Goal: Find specific fact: Find contact information

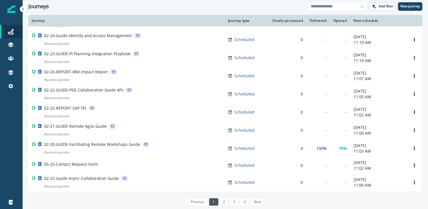
scroll to position [139, 0]
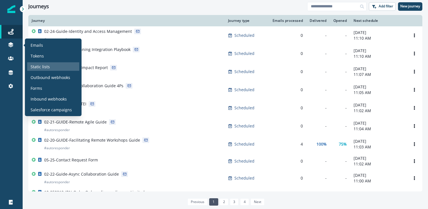
click at [55, 70] on div "Static lists" at bounding box center [53, 66] width 52 height 8
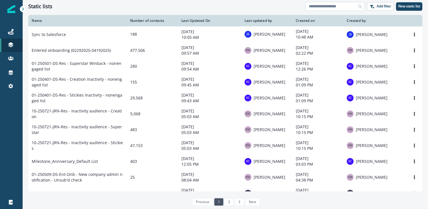
click at [329, 6] on input at bounding box center [334, 6] width 59 height 9
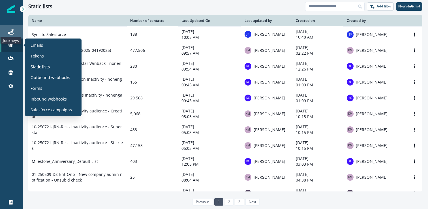
click at [10, 31] on icon at bounding box center [11, 32] width 6 height 6
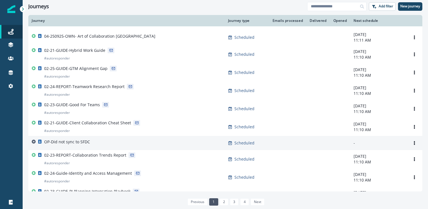
scroll to position [16, 0]
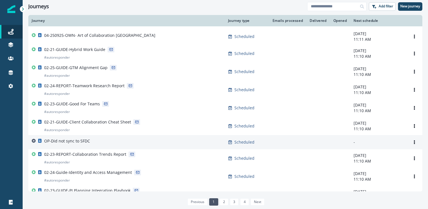
click at [73, 146] on div "OP-Did not sync to SFDC" at bounding box center [67, 142] width 46 height 8
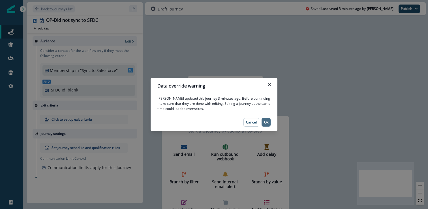
click at [264, 119] on button "Ok" at bounding box center [266, 122] width 9 height 8
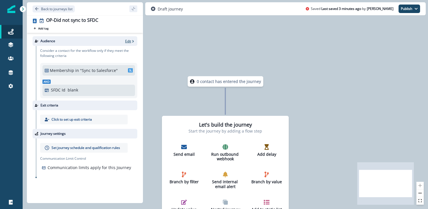
click at [130, 40] on p "Edit" at bounding box center [128, 41] width 6 height 5
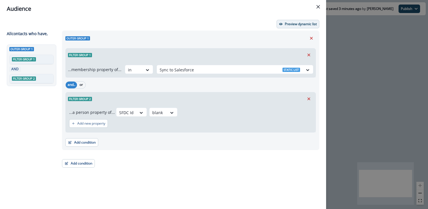
click at [282, 22] on button "Preview dynamic list" at bounding box center [298, 24] width 43 height 8
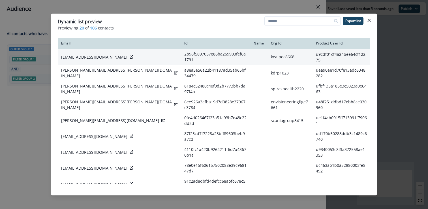
click at [89, 56] on p "hanashima.takeo@kokusai-electric.com" at bounding box center [94, 57] width 66 height 6
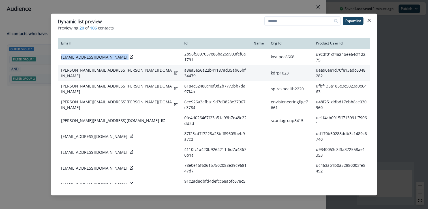
click at [71, 71] on p "melissa.raetzman@kdrp.com" at bounding box center [116, 72] width 111 height 11
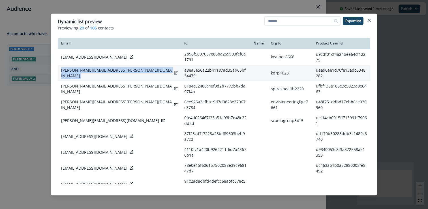
click at [71, 71] on p "melissa.raetzman@kdrp.com" at bounding box center [116, 72] width 111 height 11
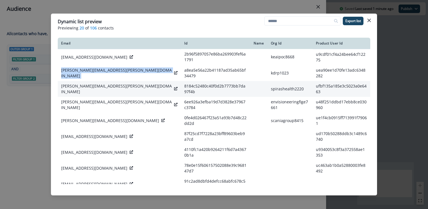
click at [88, 86] on p "greg.fuller@spirashealth.com" at bounding box center [116, 88] width 111 height 11
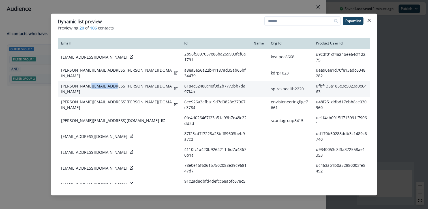
click at [88, 86] on p "greg.fuller@spirashealth.com" at bounding box center [116, 88] width 111 height 11
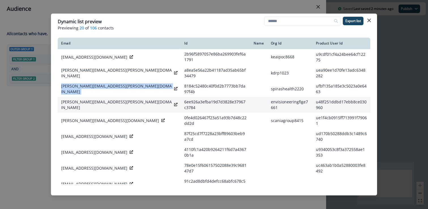
click at [88, 99] on p "camilla.davison@zf.com" at bounding box center [116, 104] width 111 height 11
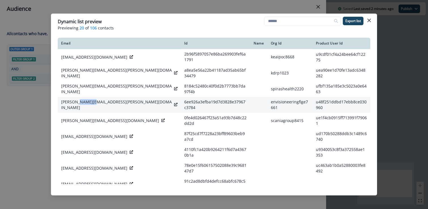
click at [88, 99] on p "camilla.davison@zf.com" at bounding box center [116, 104] width 111 height 11
click at [87, 99] on p "camilla.davison@zf.com" at bounding box center [116, 104] width 111 height 11
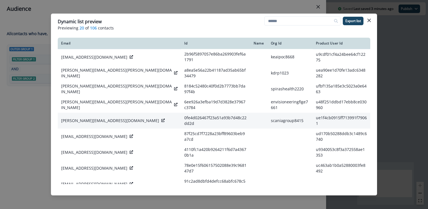
click at [87, 118] on p "erica.theoren@scania.com" at bounding box center [110, 121] width 98 height 6
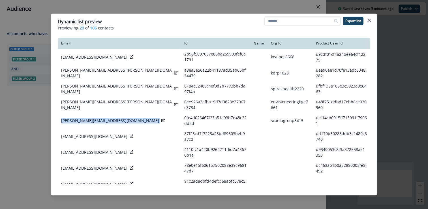
copy div "erica.theoren@scania.com"
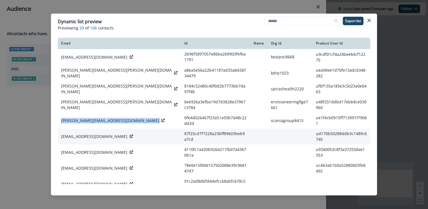
click at [71, 134] on p "sdave@claytonutz.com" at bounding box center [94, 137] width 66 height 6
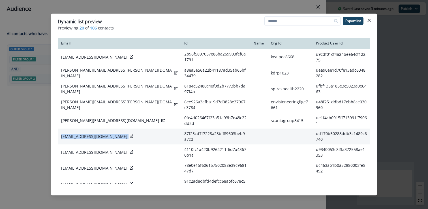
click at [71, 134] on p "sdave@claytonutz.com" at bounding box center [94, 137] width 66 height 6
copy div "sdave@claytonutz.com"
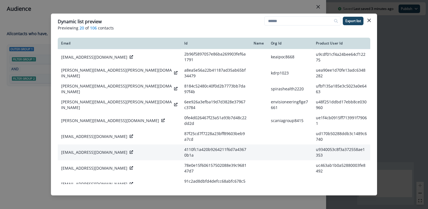
click at [88, 149] on p "hechen@deloitte.com" at bounding box center [94, 152] width 66 height 6
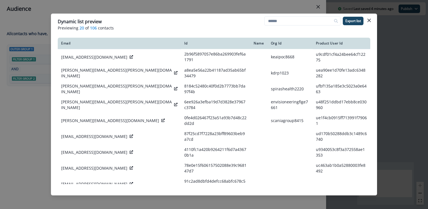
click at [179, 27] on p "Previewing 20 of 106 contacts" at bounding box center [214, 28] width 313 height 6
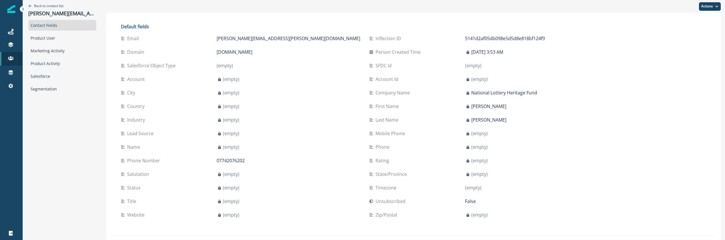
click at [217, 40] on p "[PERSON_NAME][EMAIL_ADDRESS][PERSON_NAME][DOMAIN_NAME]" at bounding box center [289, 38] width 144 height 7
copy div "[PERSON_NAME][EMAIL_ADDRESS][PERSON_NAME][DOMAIN_NAME]"
drag, startPoint x: 195, startPoint y: 40, endPoint x: 105, endPoint y: 4, distance: 96.8
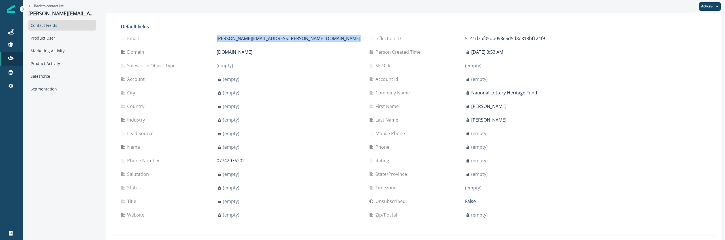
click at [217, 36] on p "[PERSON_NAME][EMAIL_ADDRESS][PERSON_NAME][DOMAIN_NAME]" at bounding box center [289, 38] width 144 height 7
click at [255, 141] on div "Name (empty)" at bounding box center [240, 147] width 239 height 14
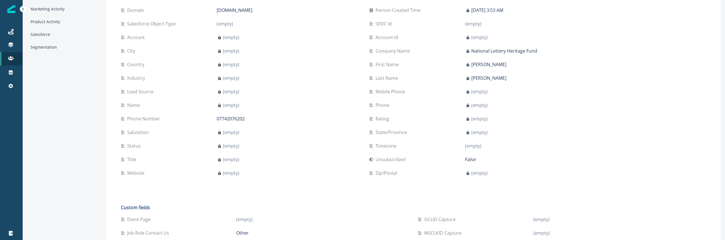
scroll to position [39, 0]
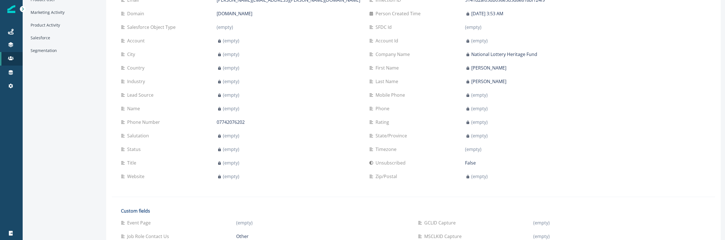
click at [143, 109] on div "Name" at bounding box center [169, 108] width 96 height 7
click at [138, 109] on p "Name" at bounding box center [134, 108] width 15 height 7
click at [148, 107] on div "Name" at bounding box center [169, 108] width 96 height 7
drag, startPoint x: 131, startPoint y: 110, endPoint x: 197, endPoint y: 114, distance: 65.6
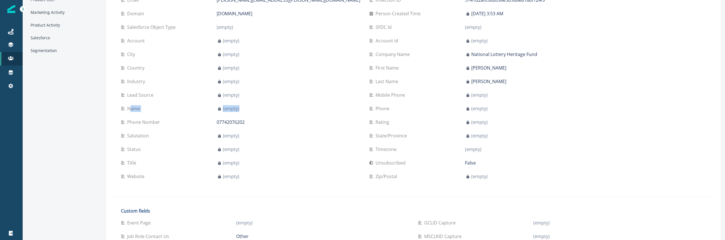
click at [197, 114] on div "Name (empty)" at bounding box center [240, 109] width 239 height 14
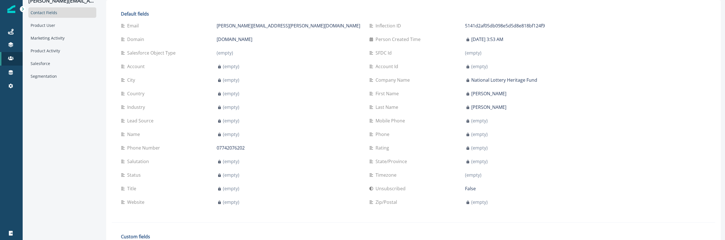
scroll to position [11, 0]
drag, startPoint x: 333, startPoint y: 82, endPoint x: 426, endPoint y: 90, distance: 92.6
